Goal: Task Accomplishment & Management: Manage account settings

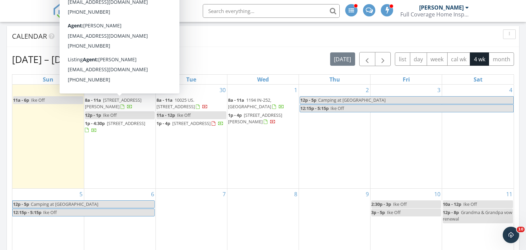
click at [118, 104] on span "1217 E Richards St, Greensburg 47240" at bounding box center [113, 103] width 56 height 13
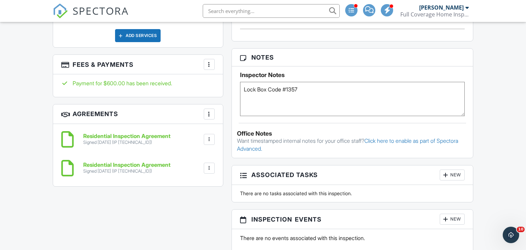
scroll to position [504, 0]
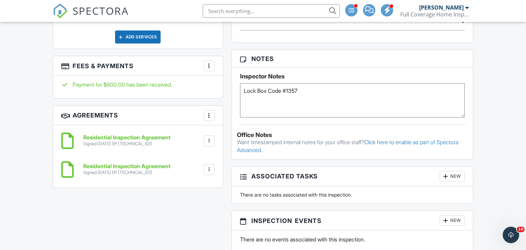
click at [265, 102] on textarea "Lock Box Code #1357" at bounding box center [352, 100] width 225 height 34
click at [311, 94] on textarea "Lock Box Code #1357" at bounding box center [352, 100] width 225 height 34
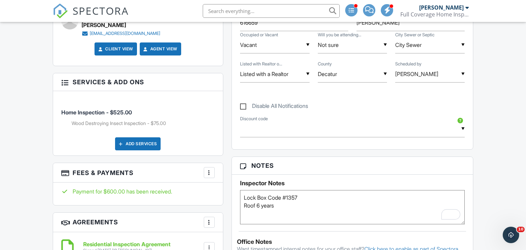
scroll to position [0, 0]
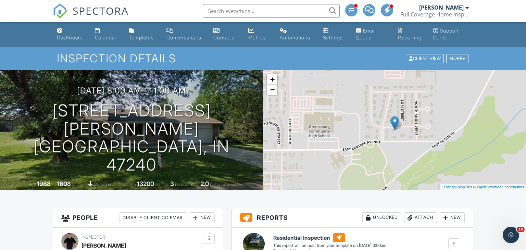
type textarea "Lock Box Code #1357 Roof 6 years"
click at [62, 34] on link "Dashboard" at bounding box center [70, 35] width 33 height 20
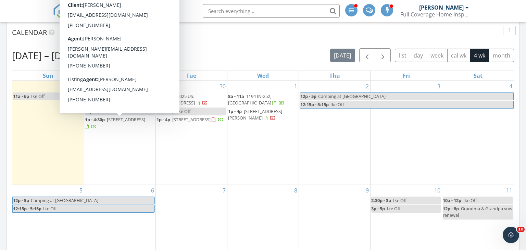
scroll to position [296, 0]
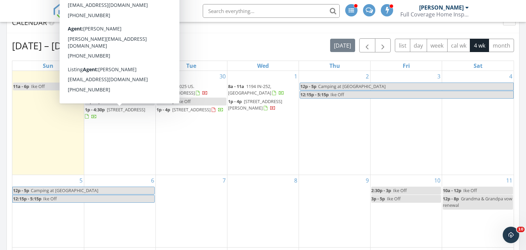
click at [107, 113] on span "5969 E County Rd 200 S, Greensburg 47240" at bounding box center [126, 109] width 38 height 6
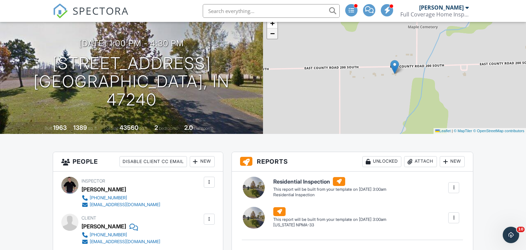
click at [274, 37] on link "−" at bounding box center [272, 33] width 10 height 10
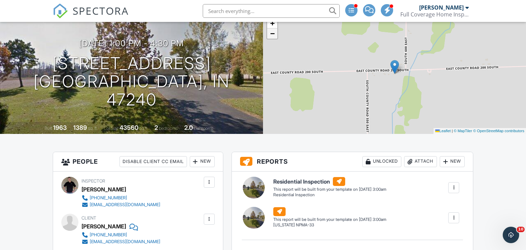
click at [274, 37] on link "−" at bounding box center [272, 33] width 10 height 10
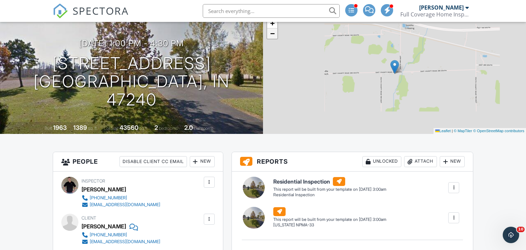
click at [274, 37] on link "−" at bounding box center [272, 33] width 10 height 10
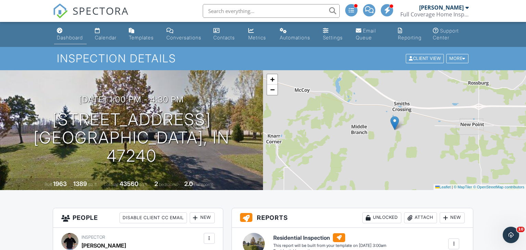
click at [68, 35] on div "Dashboard" at bounding box center [70, 38] width 26 height 6
